Goal: Task Accomplishment & Management: Use online tool/utility

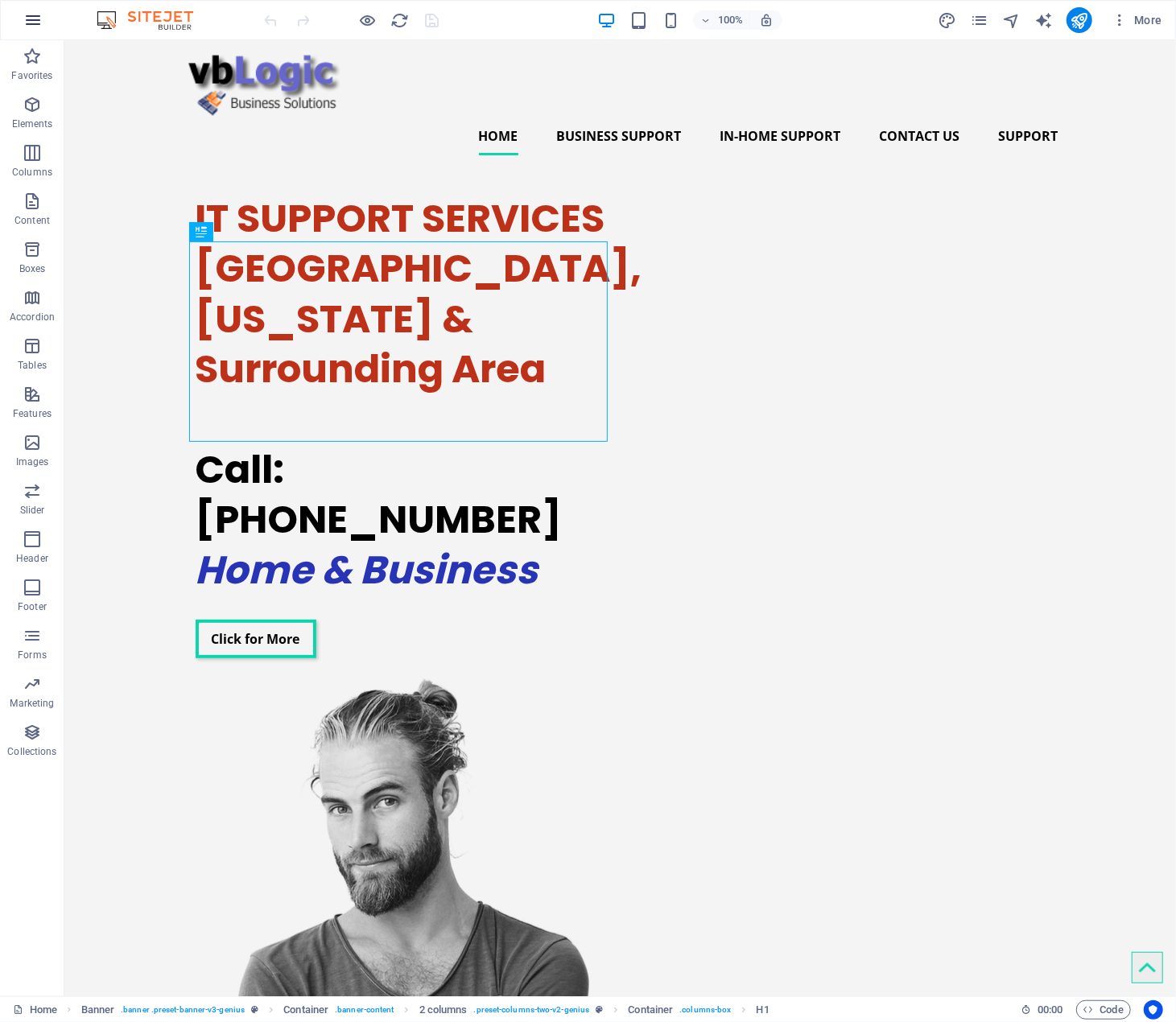
click at [30, 22] on icon "button" at bounding box center [33, 20] width 19 height 19
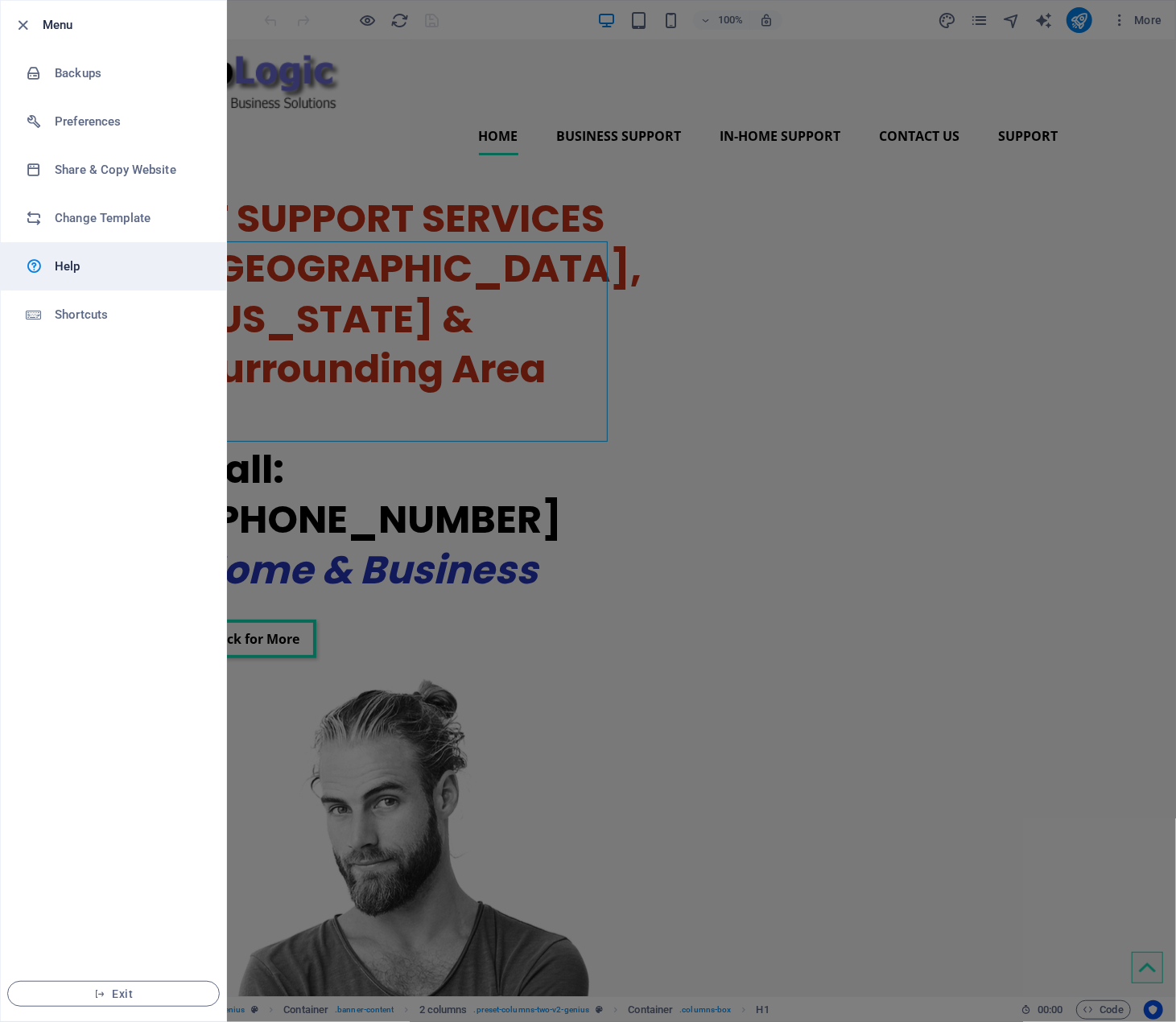
click at [73, 260] on h6 "Help" at bounding box center [129, 267] width 149 height 19
click at [906, 291] on div at bounding box center [588, 511] width 1176 height 1022
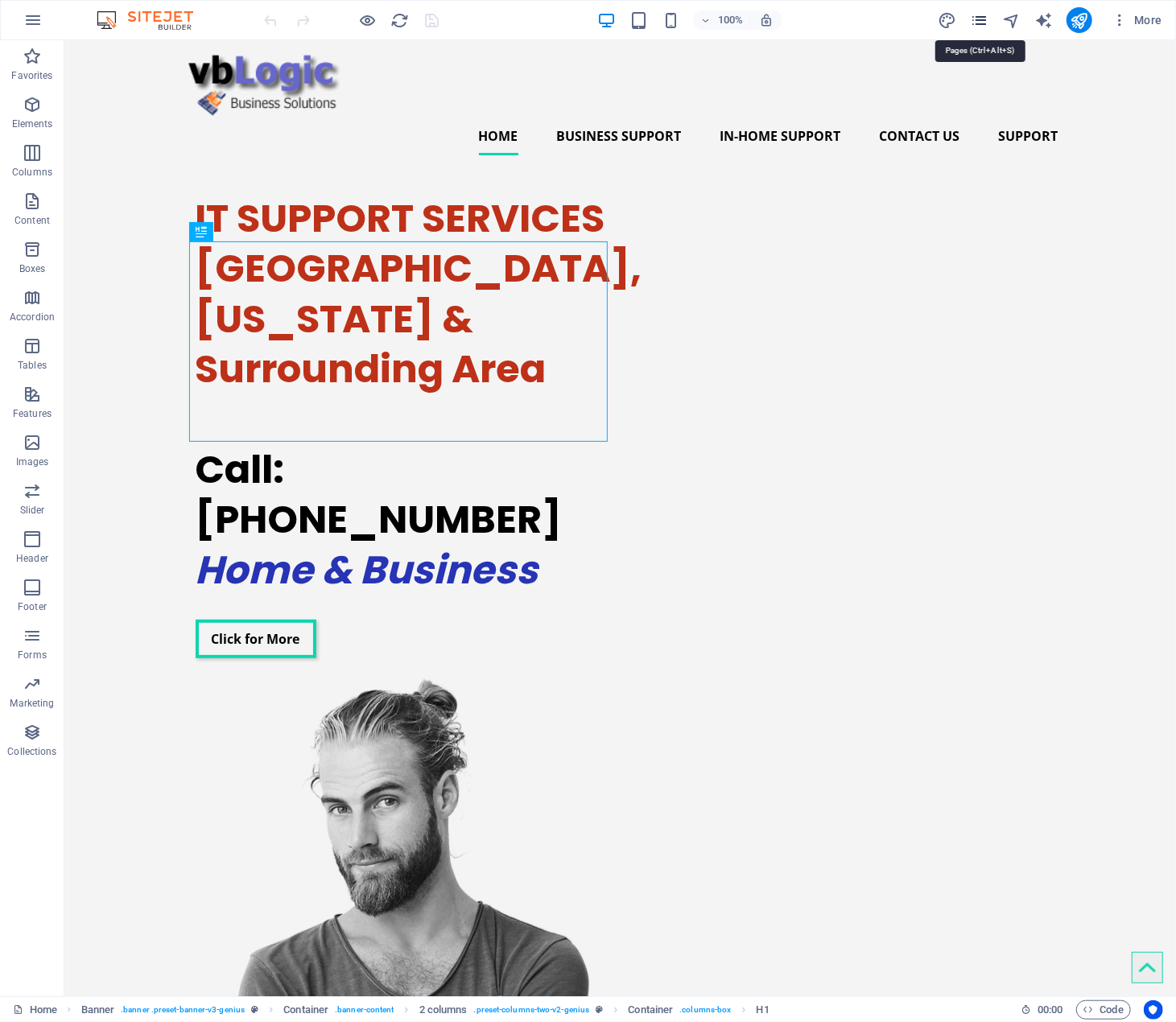
click at [980, 22] on icon "pages" at bounding box center [979, 20] width 18 height 18
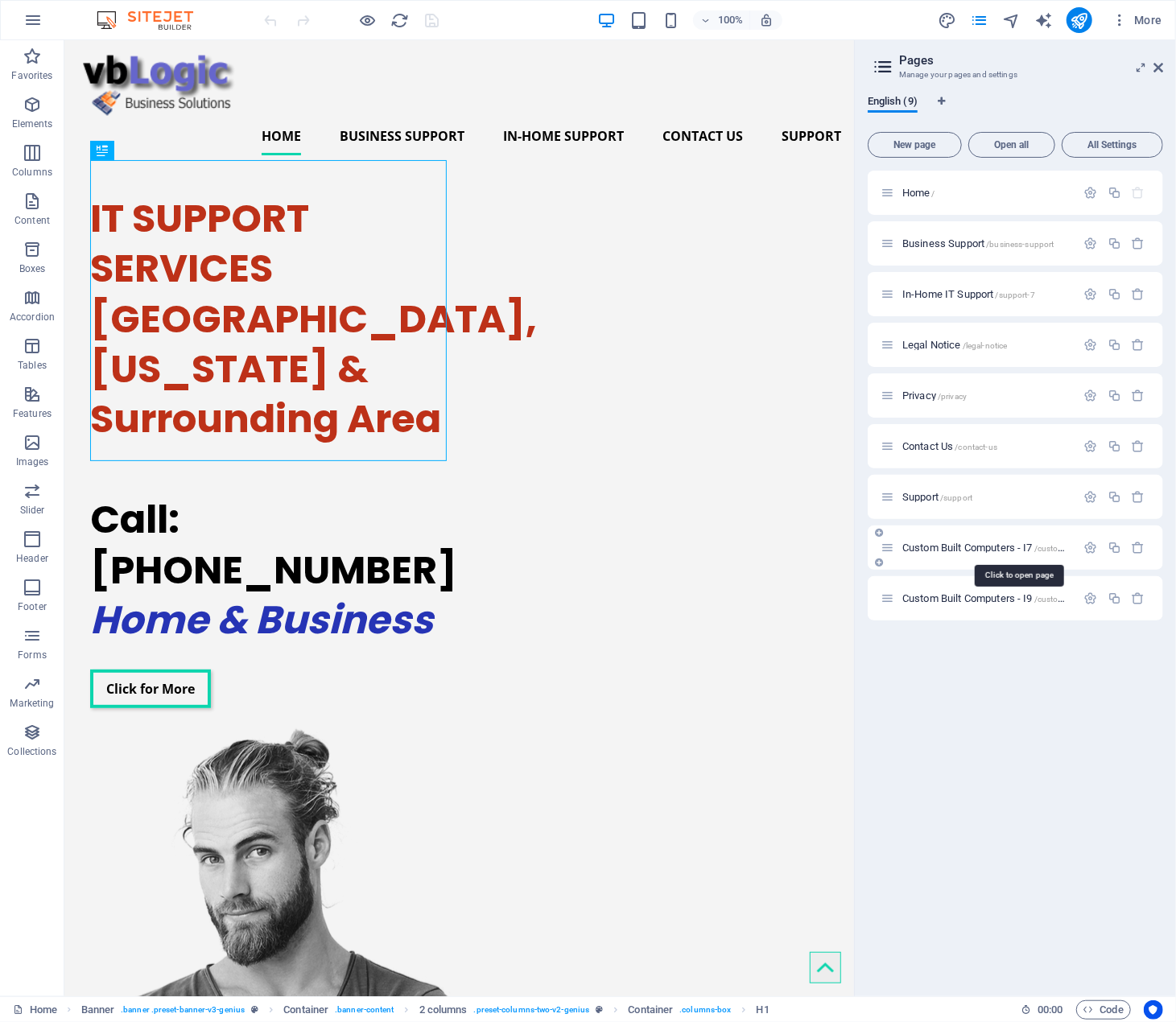
click at [966, 546] on span "Custom Built Computers - I7 /custom-built-computers-i7" at bounding box center [1018, 548] width 233 height 12
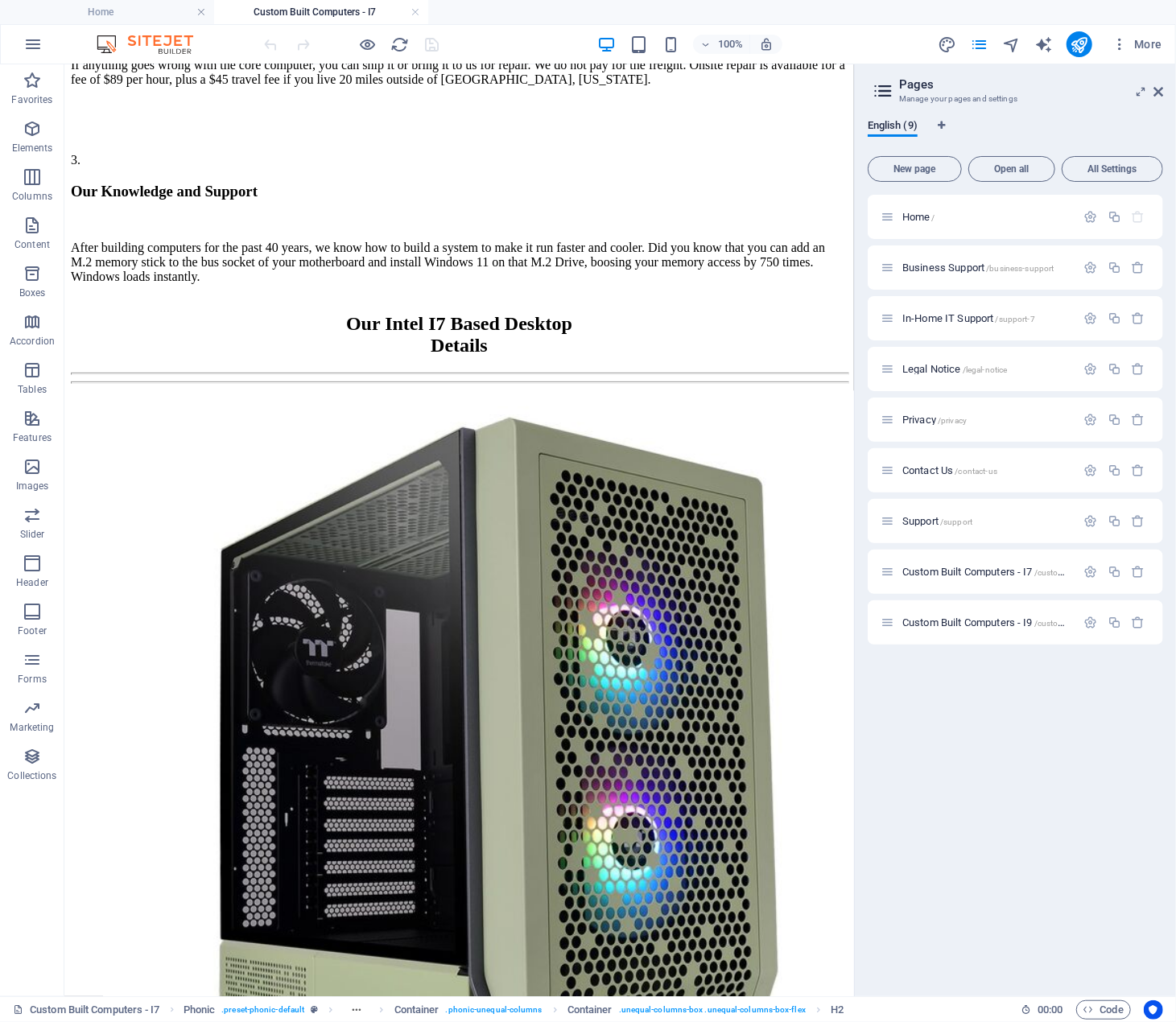
scroll to position [2324, 0]
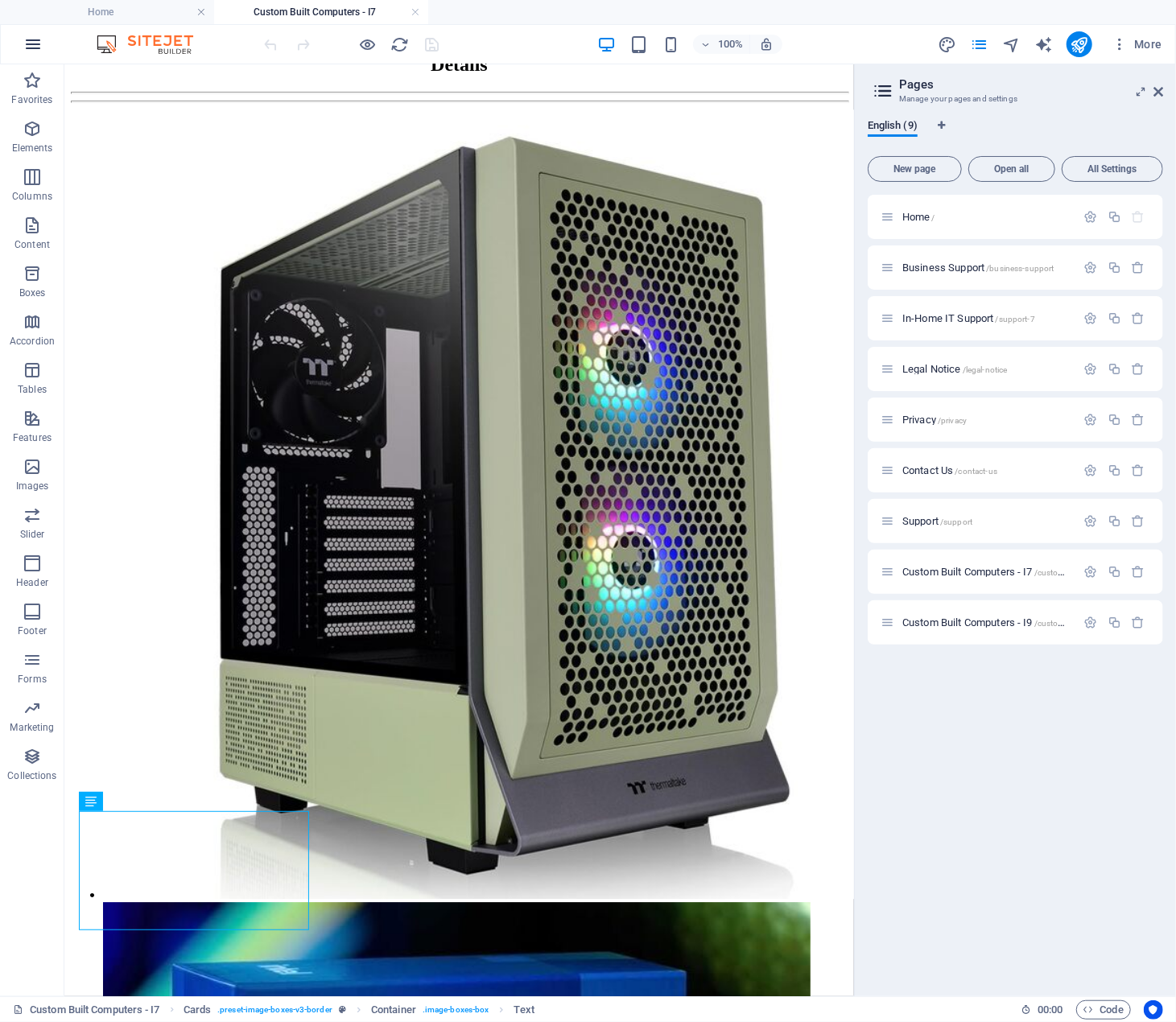
click at [35, 44] on icon "button" at bounding box center [33, 44] width 19 height 19
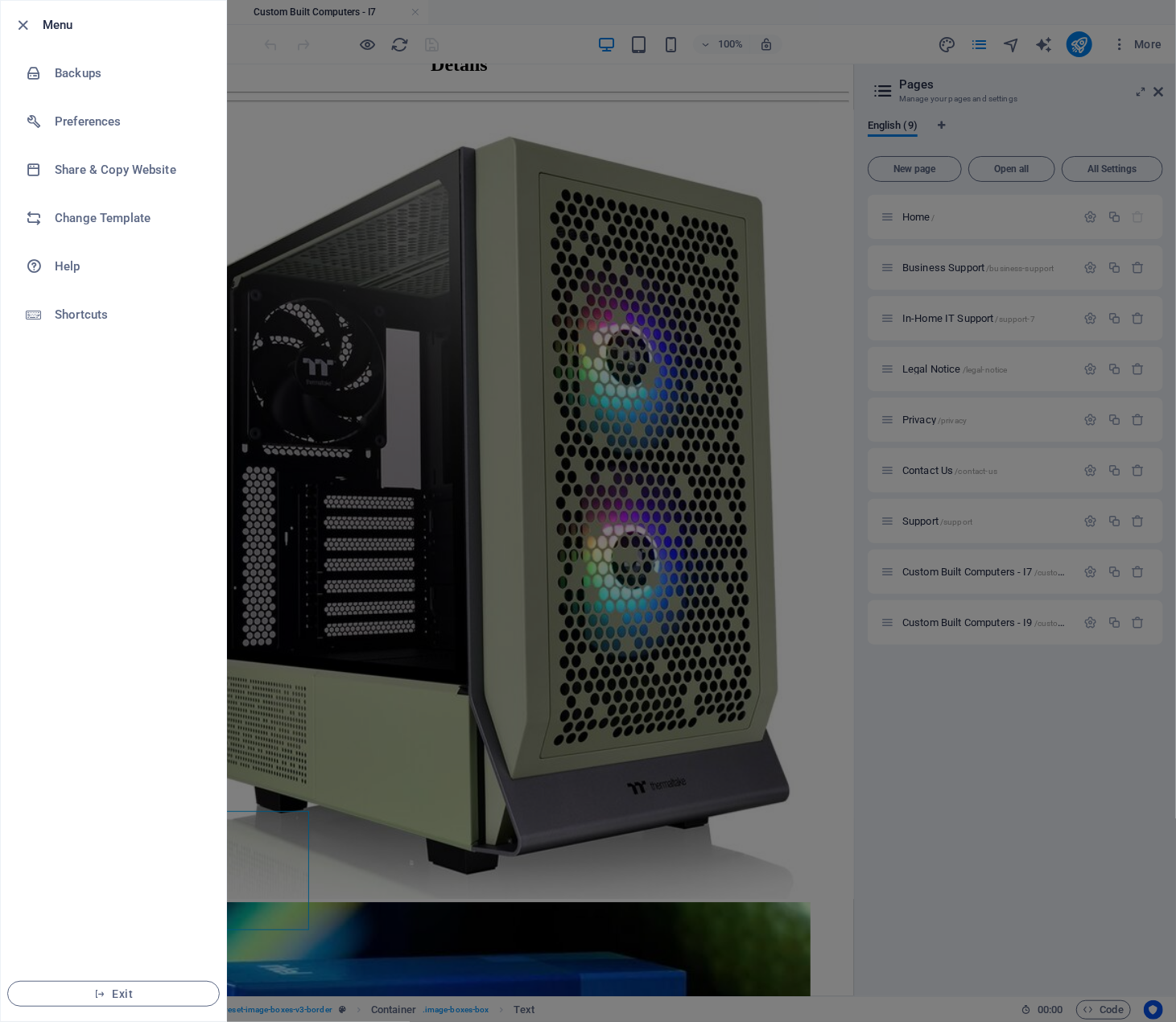
click at [331, 334] on div at bounding box center [588, 511] width 1176 height 1022
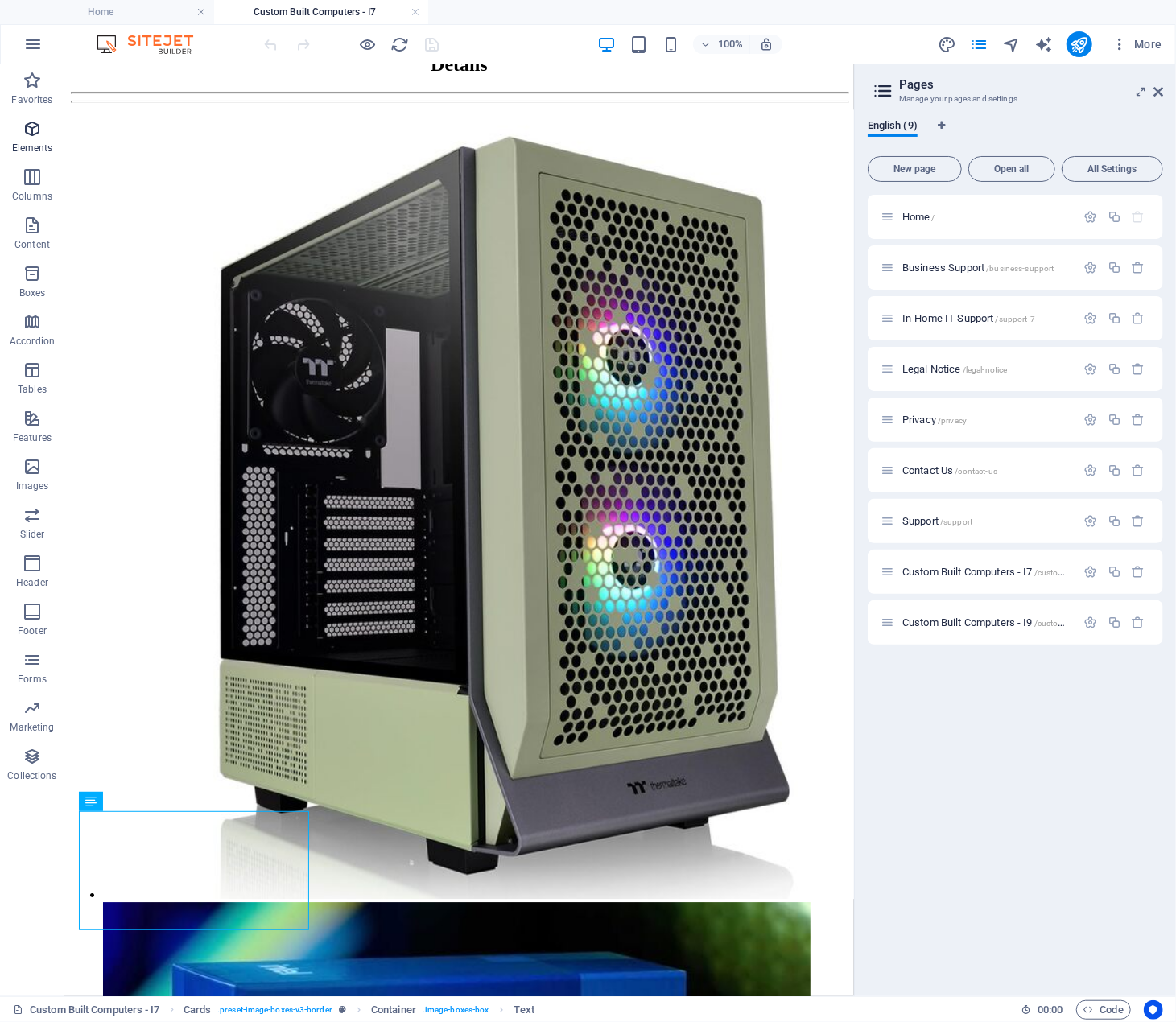
click at [35, 132] on icon "button" at bounding box center [32, 129] width 19 height 19
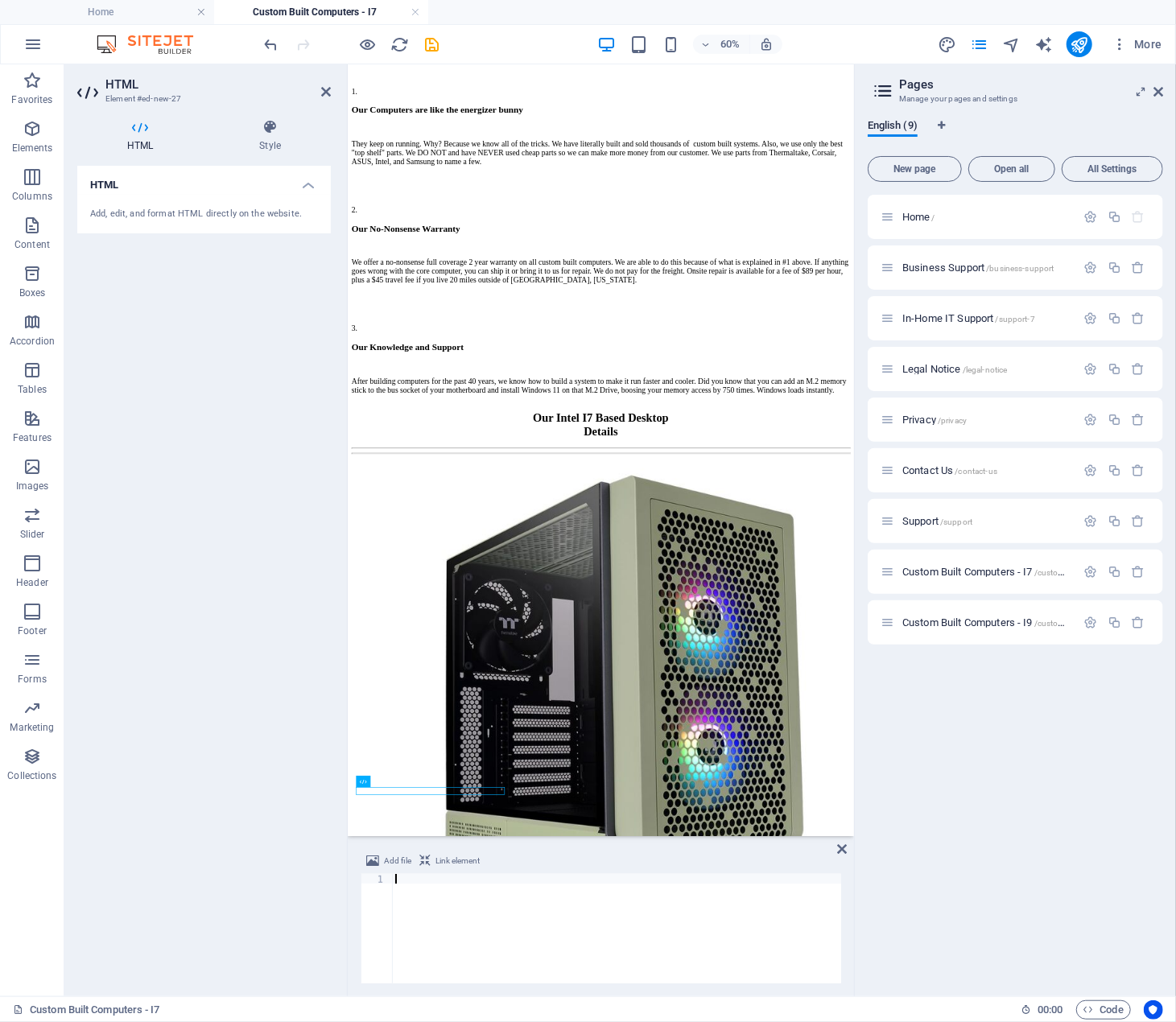
scroll to position [2154, 0]
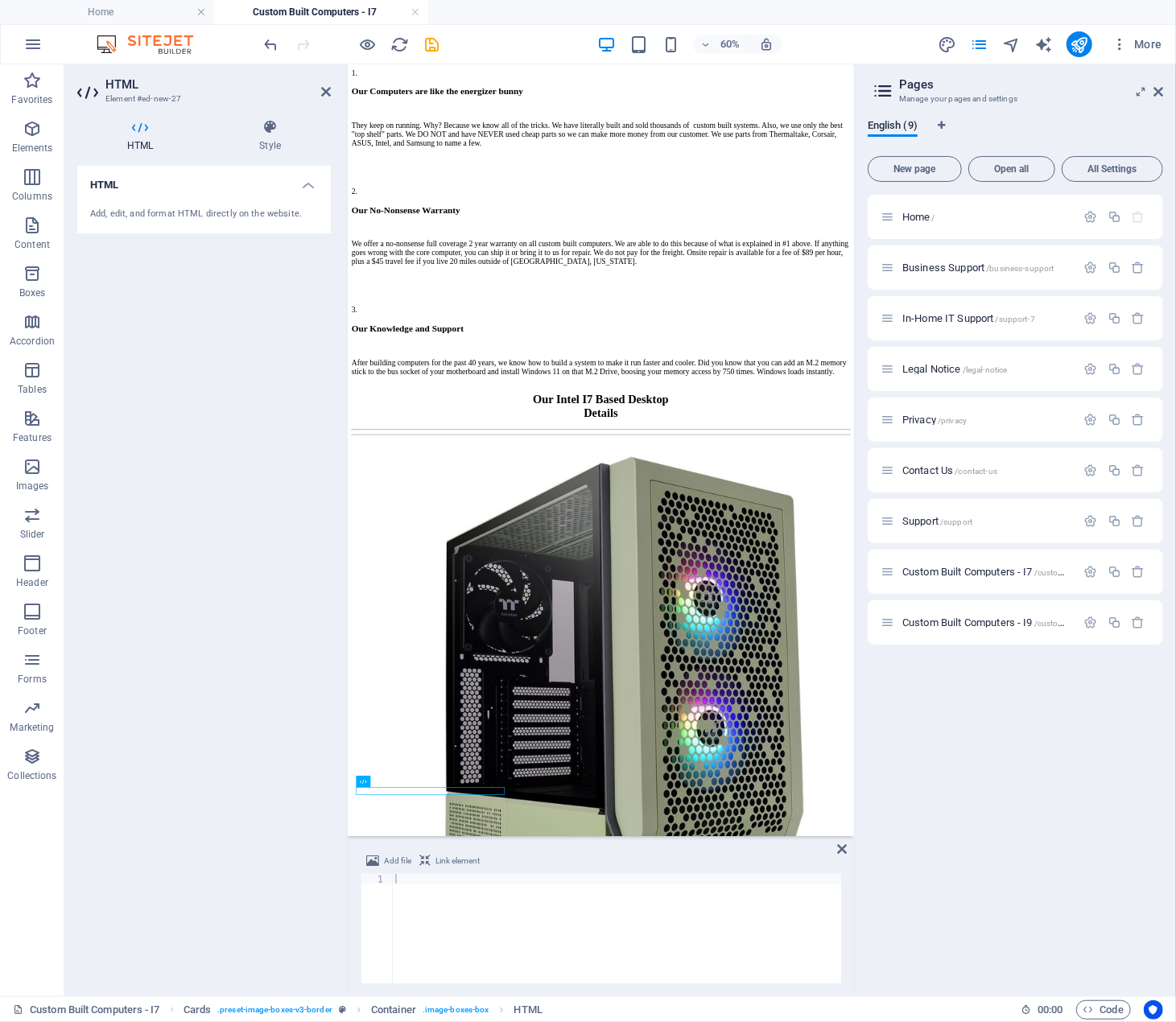
click at [395, 877] on div at bounding box center [616, 938] width 449 height 129
paste textarea "</form>"
type textarea "</form>"
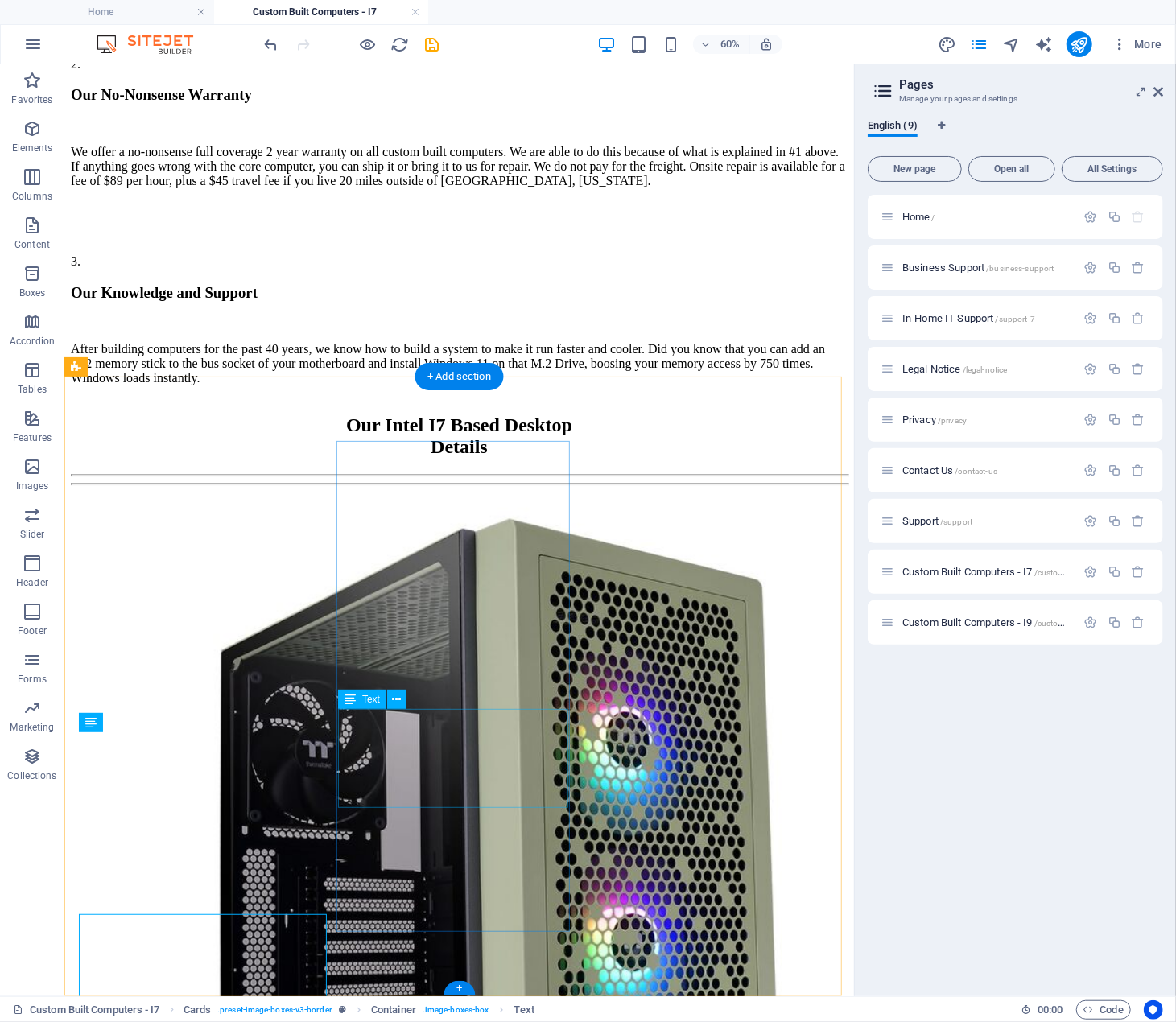
scroll to position [2403, 0]
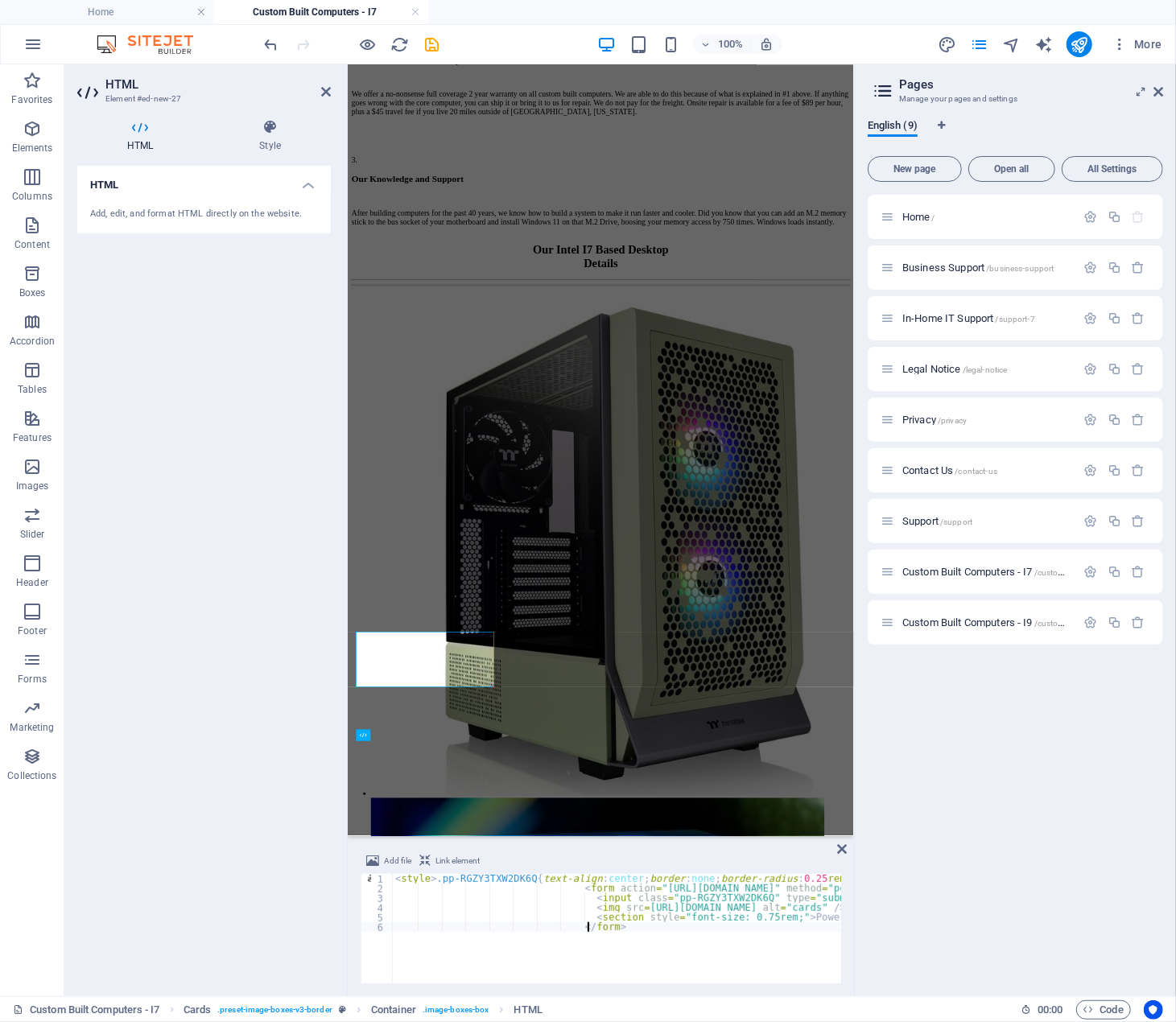
scroll to position [2232, 0]
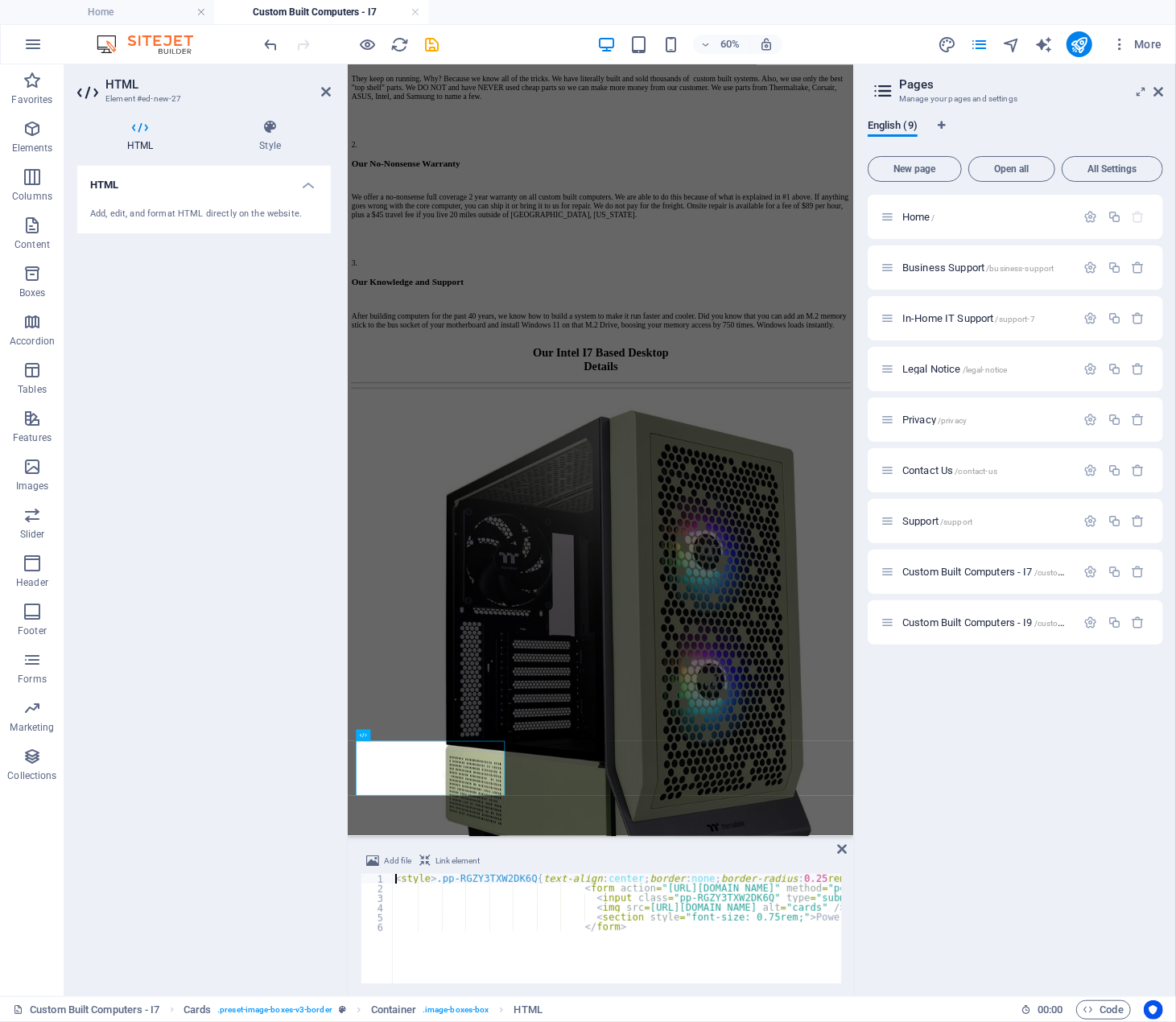
click at [395, 879] on div "< style > .pp-RGZY3TXW2DK6Q { text-align : center ; border : none ; border-radi…" at bounding box center [1109, 938] width 1435 height 129
type textarea "<style>.pp-RGZY3TXW2DK6Q{text-align:center;border:none;border-radius:0.25rem;mi…"
click at [508, 881] on div "< div class = "container" style = "text-align: center;" > < style > .pp-RGZY3TX…" at bounding box center [1109, 936] width 1435 height 125
click at [592, 937] on div "< div style = "text-align: center;" > < style > .pp-RGZY3TXW2DK6Q { text-align …" at bounding box center [1109, 936] width 1435 height 125
type textarea "</form>"
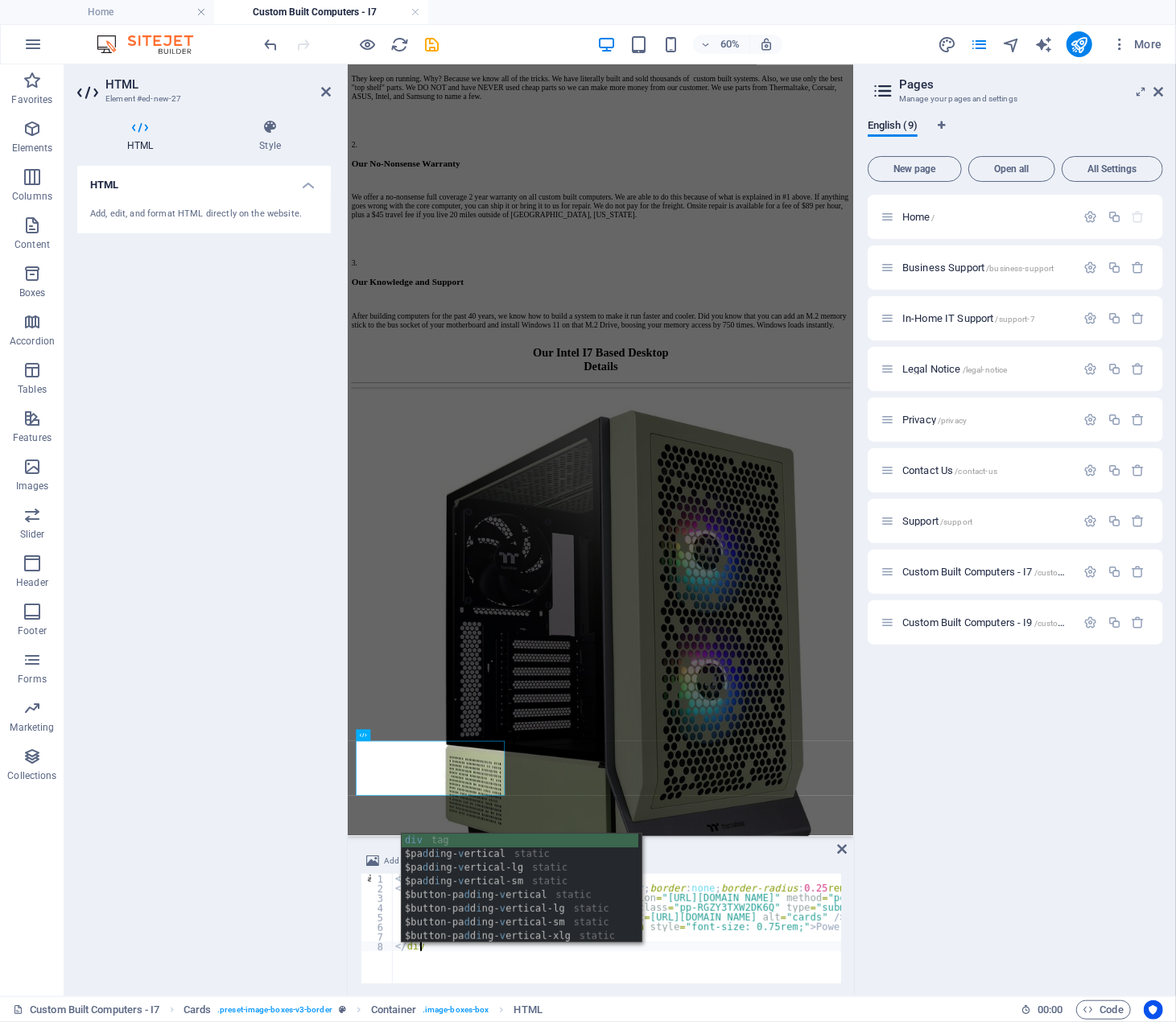
scroll to position [0, 2]
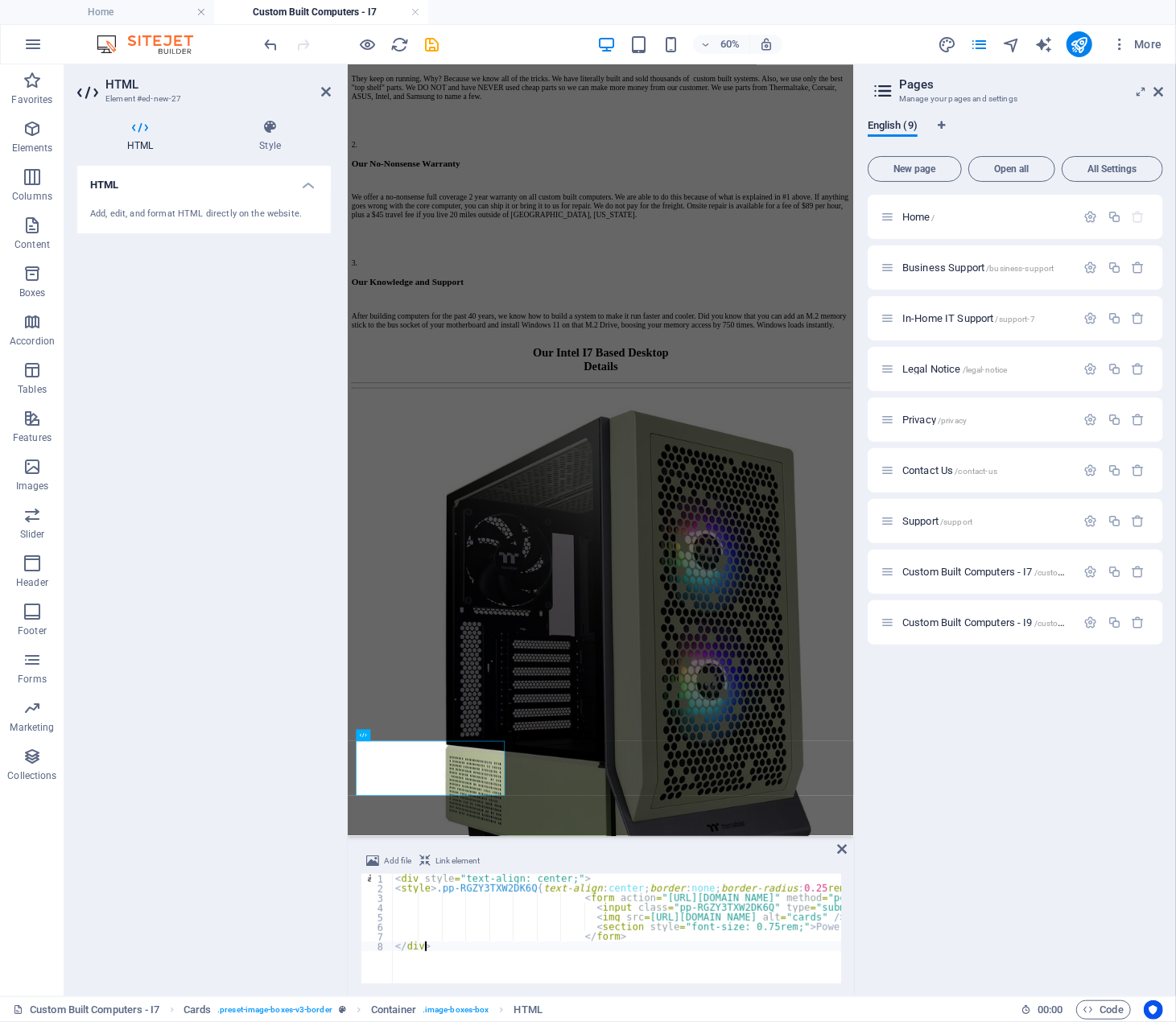
type textarea "</div>"
click at [936, 878] on div "Home / Business Support /business-support In-Home IT Support /support-7 Legal N…" at bounding box center [1015, 588] width 295 height 788
click at [982, 773] on div "Home / Business Support /business-support In-Home IT Support /support-7 Legal N…" at bounding box center [1015, 588] width 295 height 788
click at [842, 854] on icon at bounding box center [841, 849] width 10 height 13
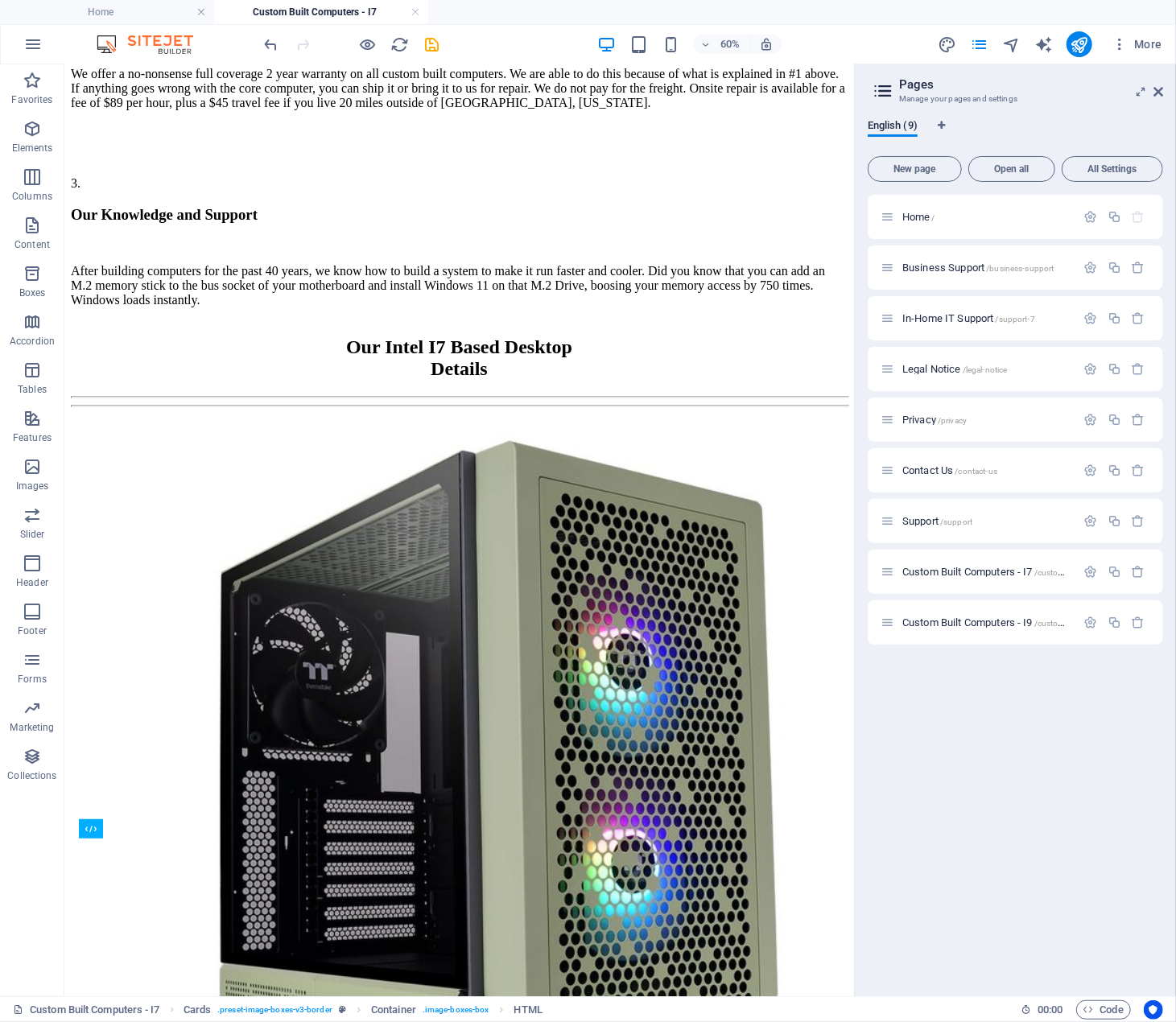
scroll to position [2403, 0]
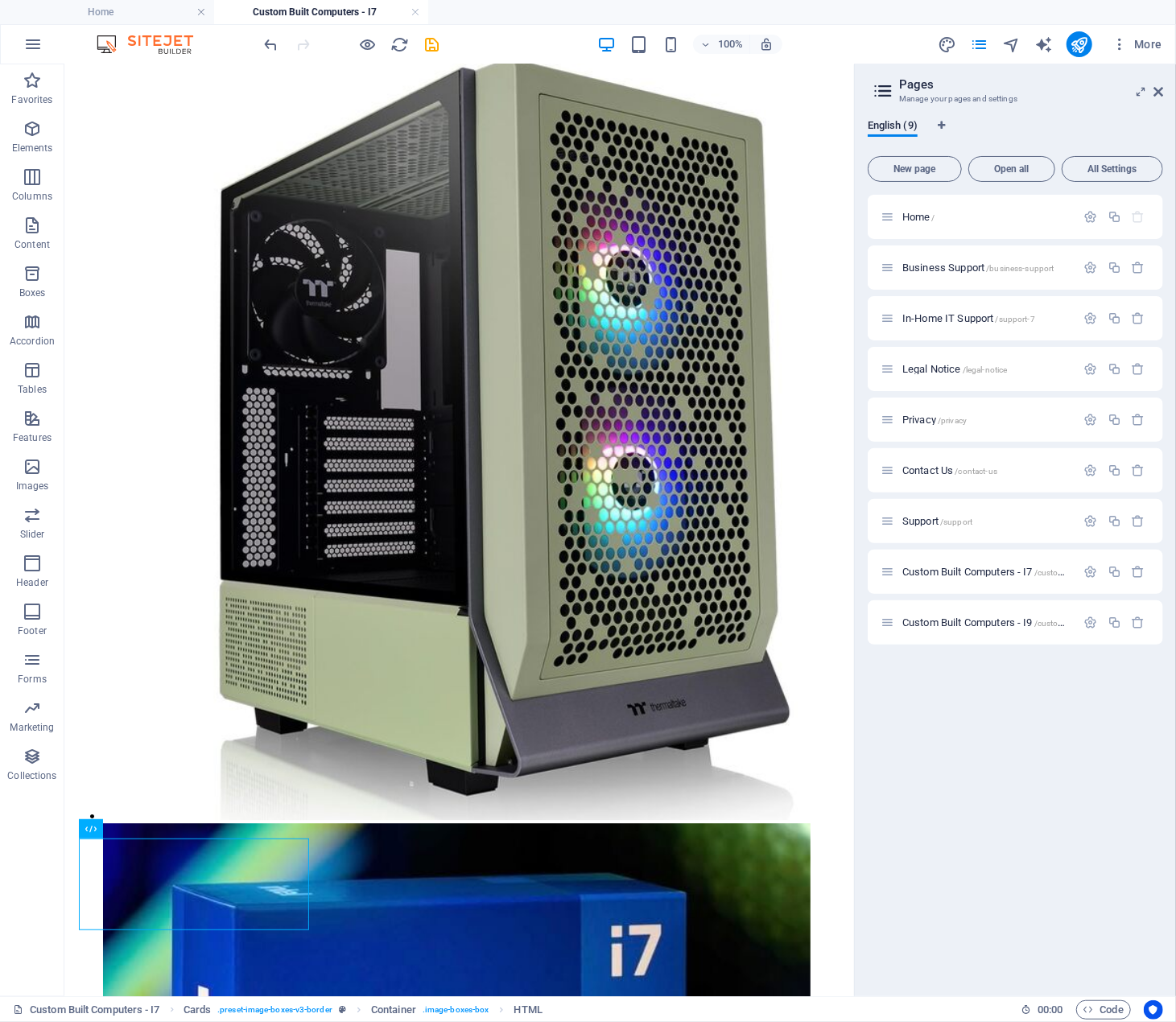
click at [960, 782] on div "Home / Business Support /business-support In-Home IT Support /support-7 Legal N…" at bounding box center [1015, 588] width 295 height 788
